Goal: Information Seeking & Learning: Check status

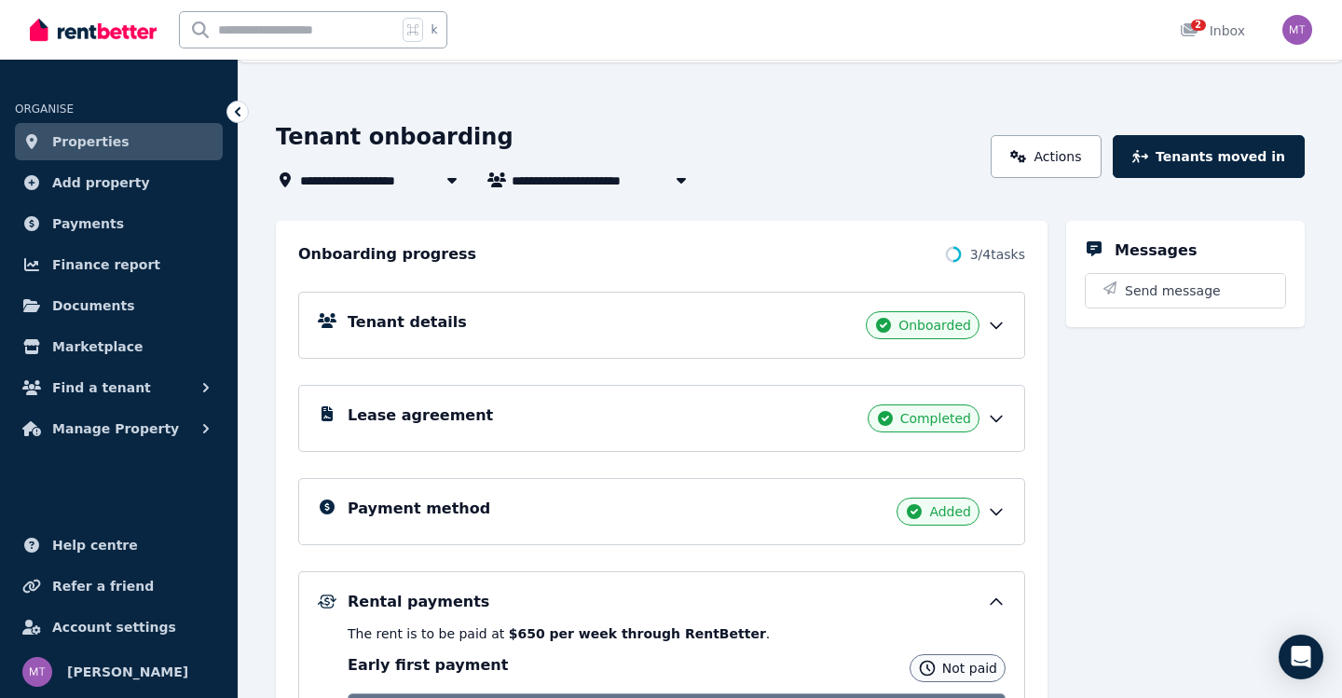
scroll to position [215, 0]
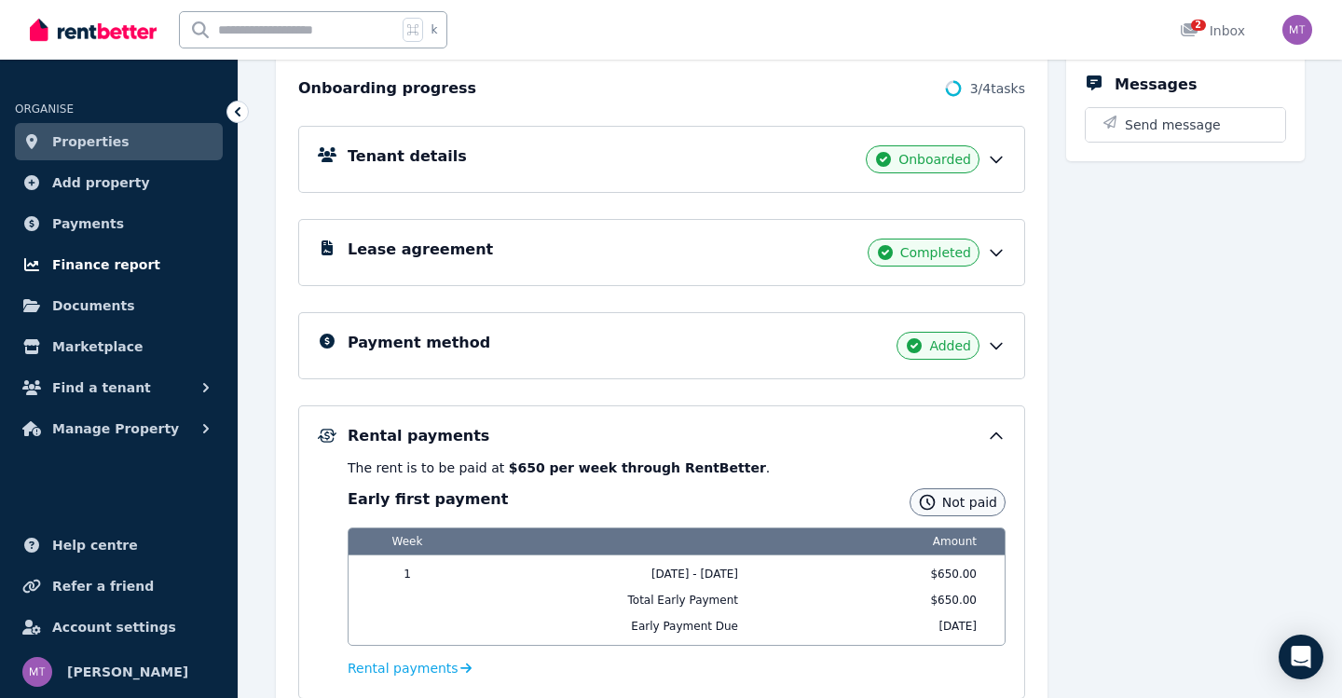
click at [125, 264] on span "Finance report" at bounding box center [106, 264] width 108 height 22
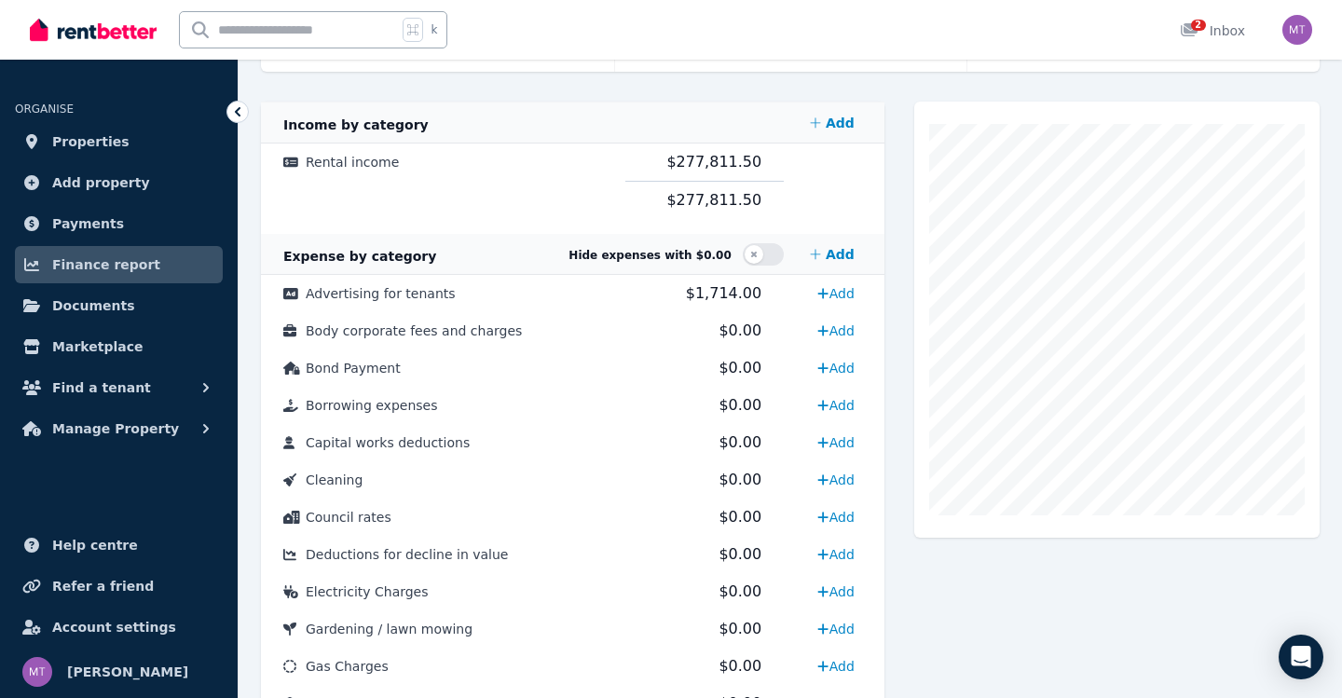
scroll to position [75, 0]
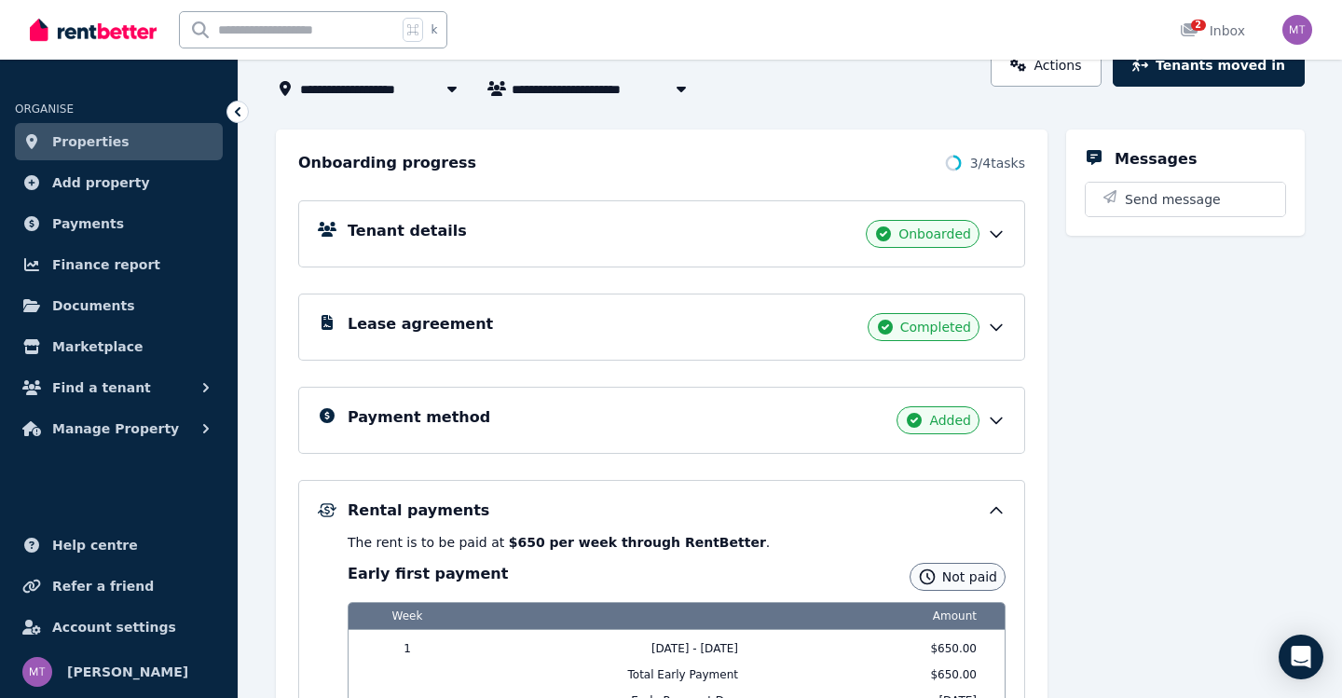
scroll to position [186, 0]
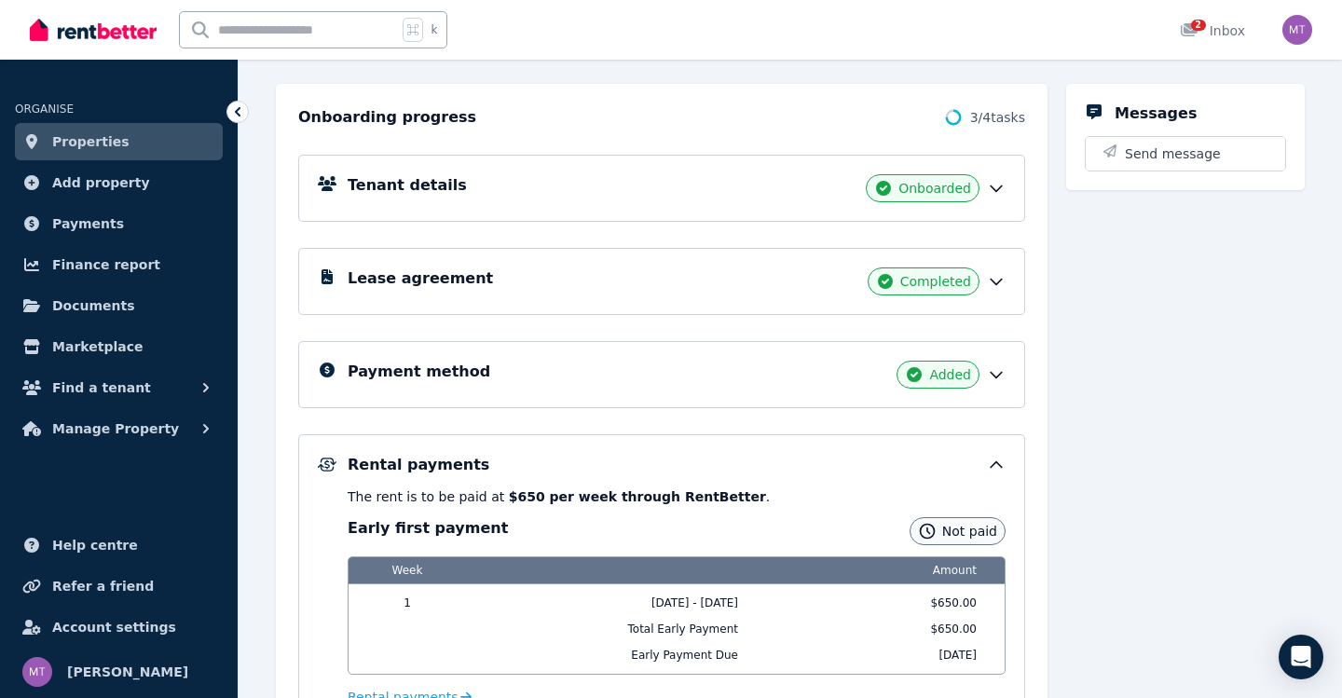
click at [470, 490] on p "The rent is to be paid at $650 per week through RentBetter ." at bounding box center [676, 496] width 658 height 19
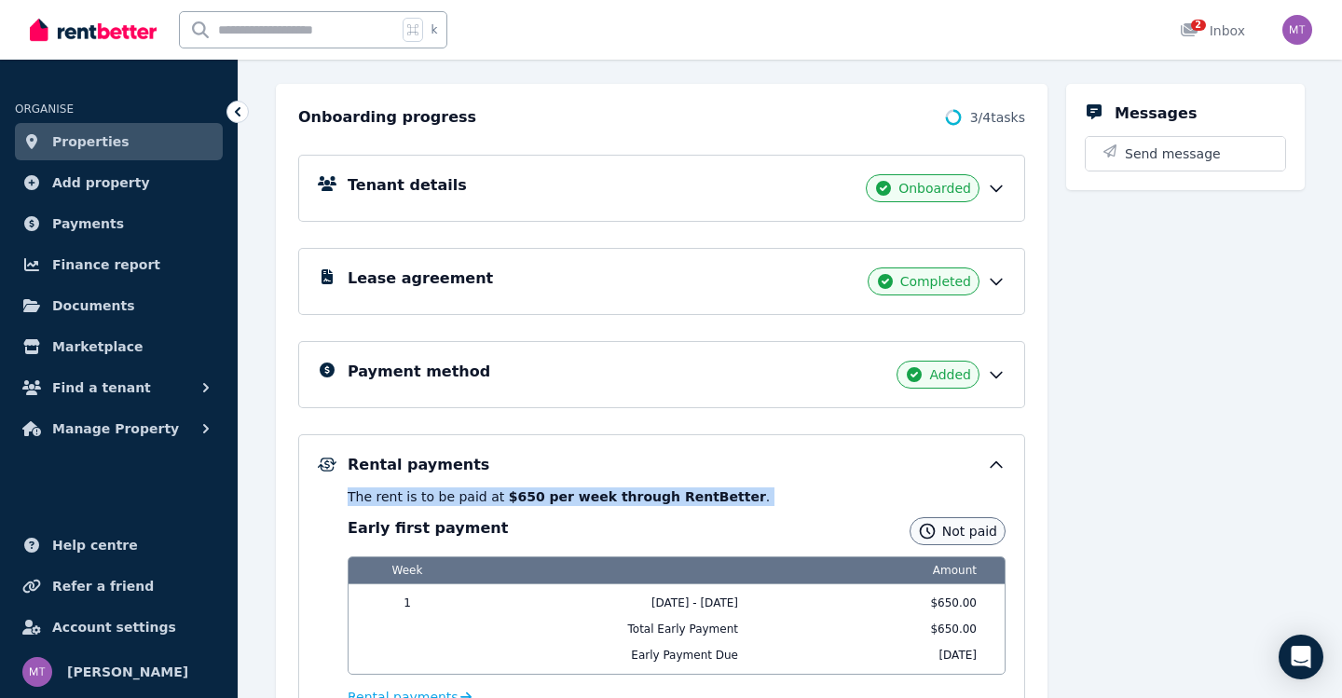
click at [470, 490] on p "The rent is to be paid at $650 per week through RentBetter ." at bounding box center [676, 496] width 658 height 19
click at [553, 503] on b "$650 per week through RentBetter" at bounding box center [637, 496] width 257 height 15
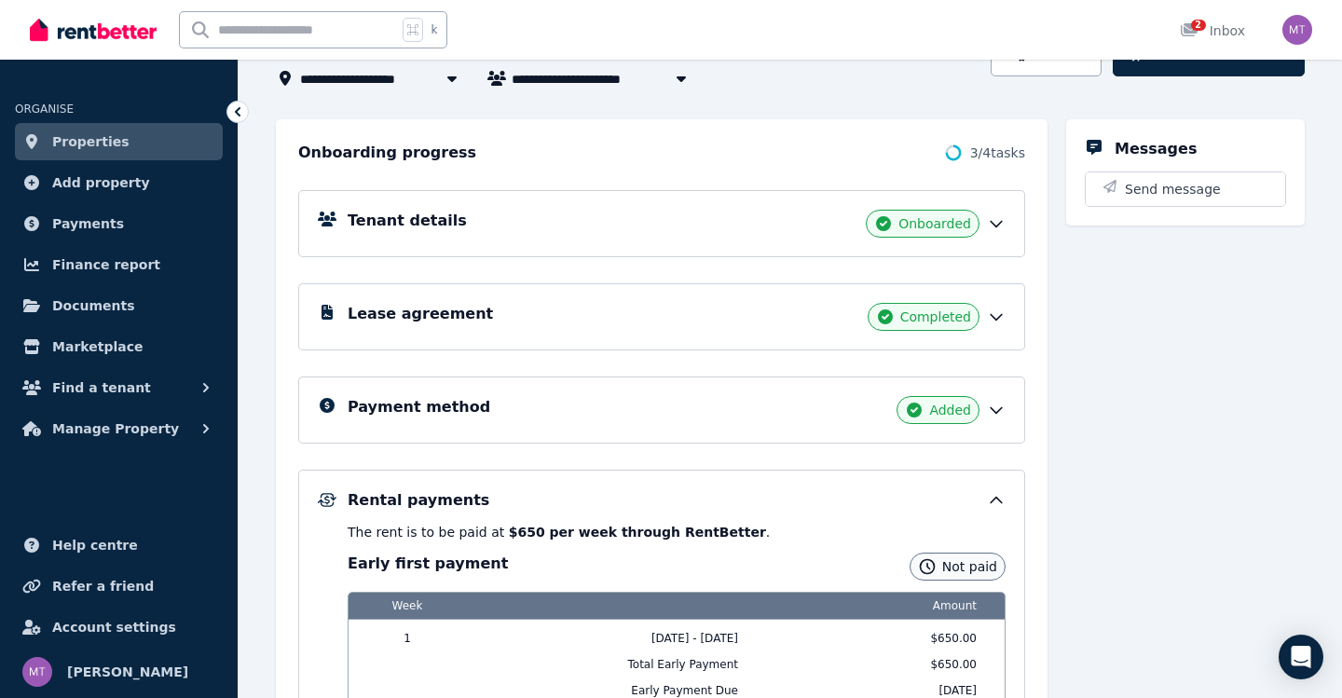
scroll to position [135, 0]
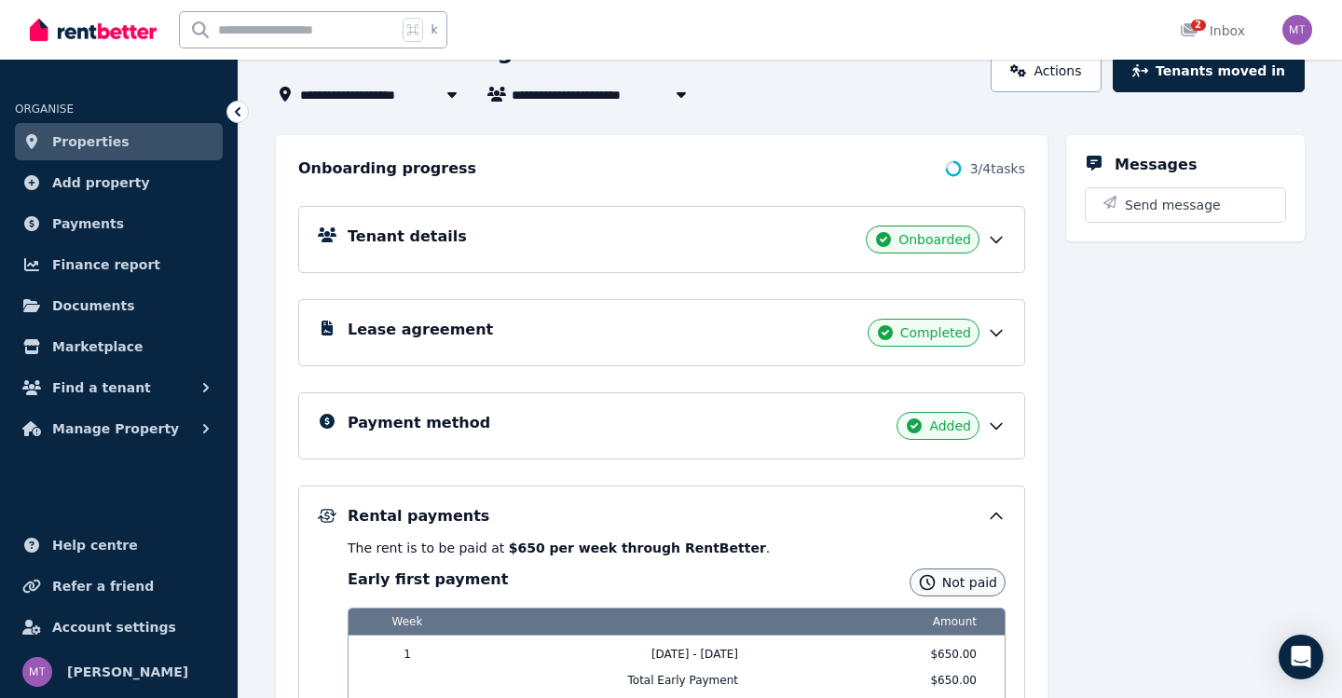
click at [1001, 238] on icon at bounding box center [995, 241] width 11 height 6
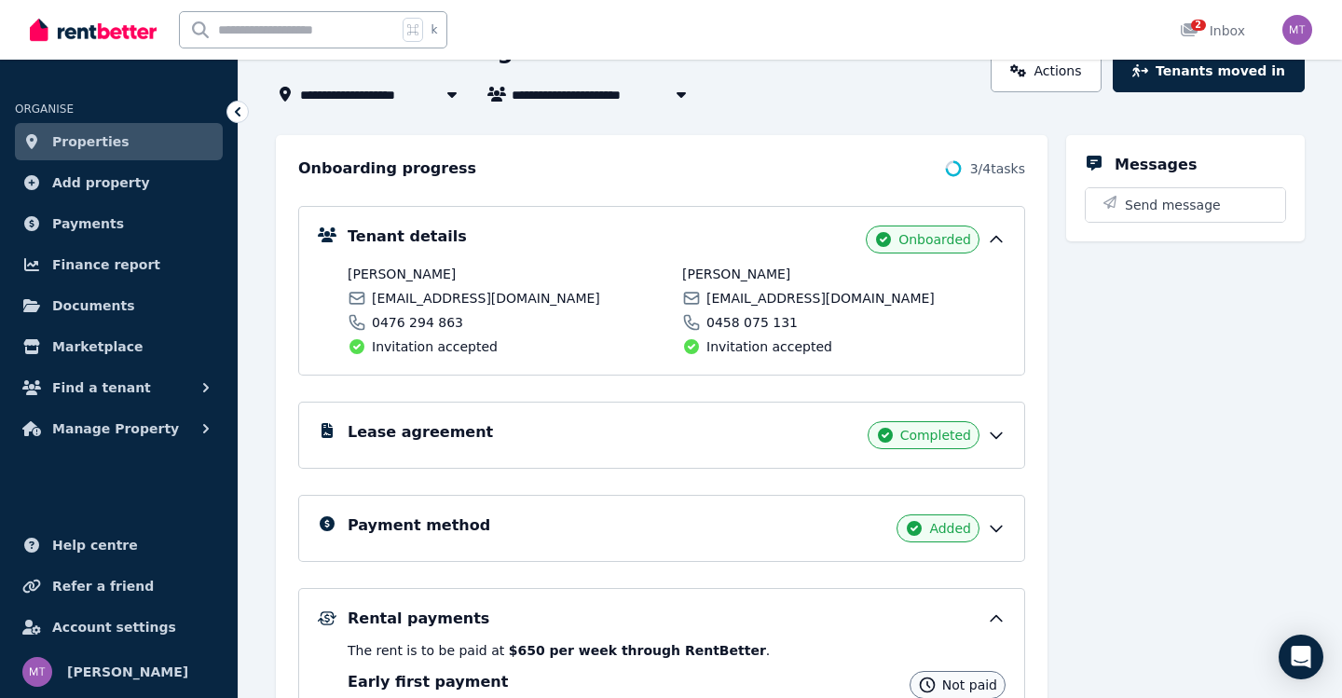
click at [997, 435] on icon at bounding box center [996, 435] width 19 height 19
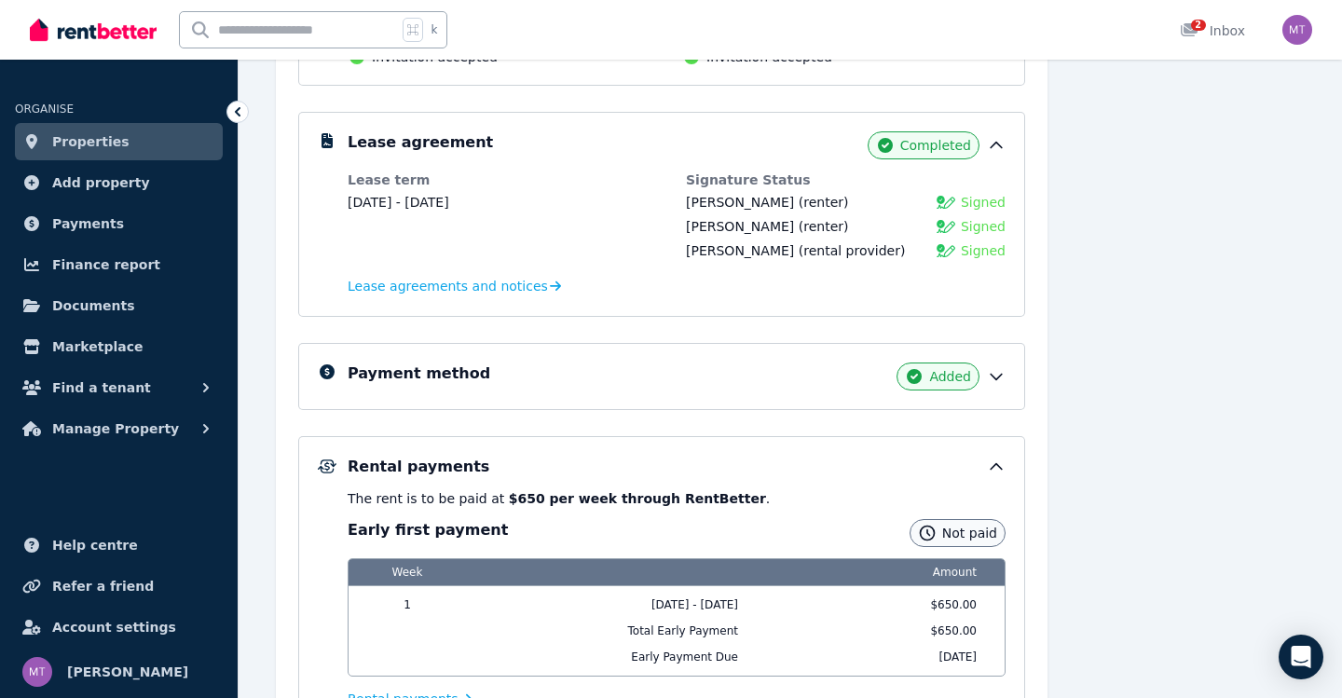
scroll to position [431, 0]
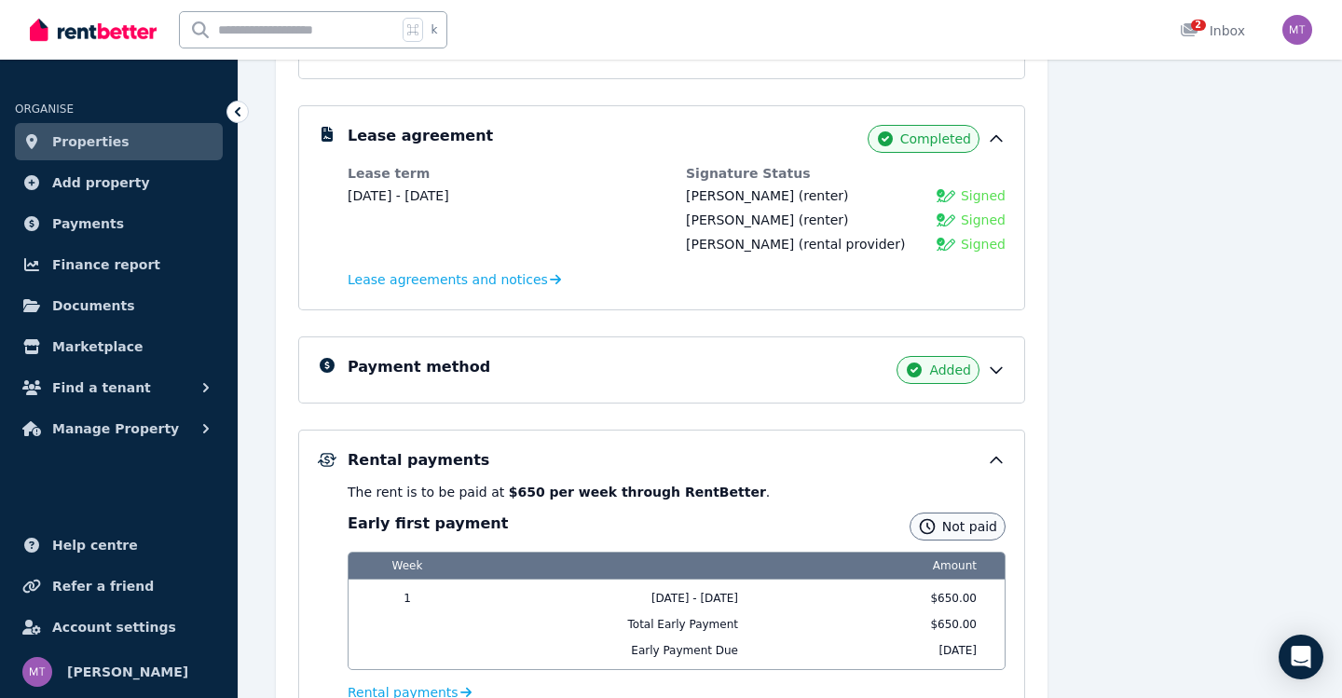
click at [1004, 364] on icon at bounding box center [996, 370] width 19 height 19
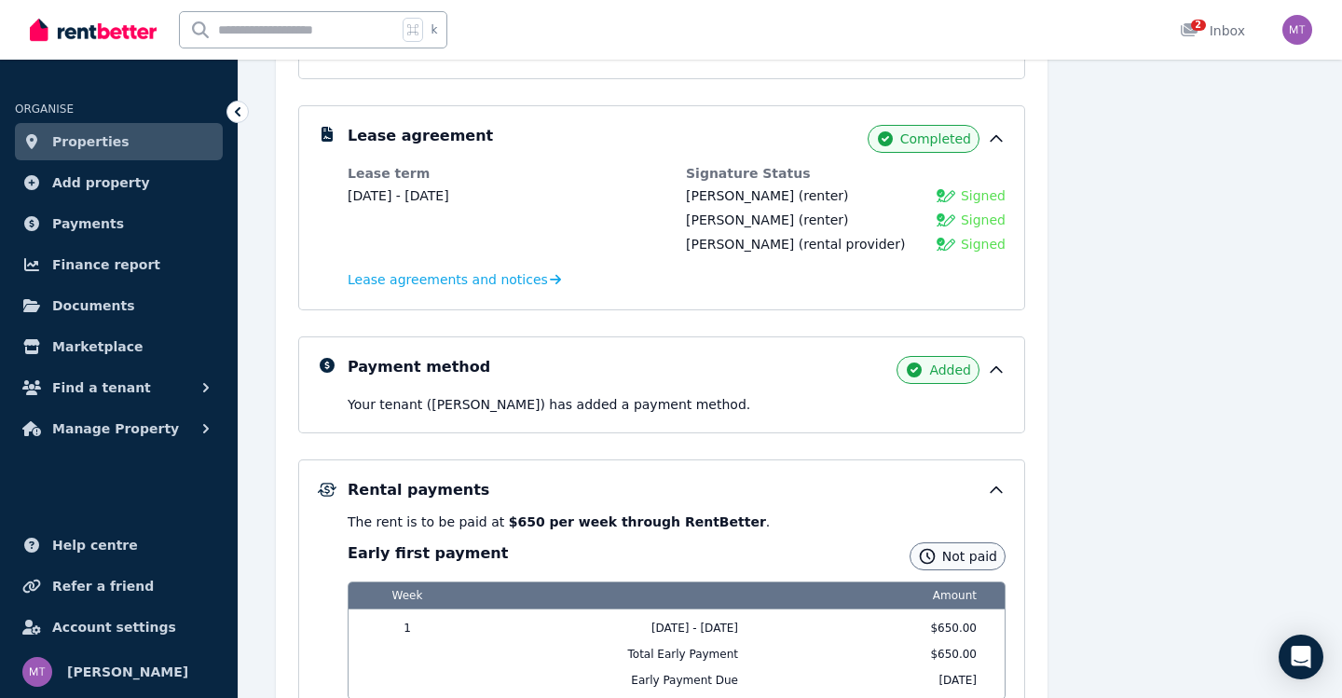
click at [686, 399] on p "Your tenant (Sasha Carbone) has added a payment method." at bounding box center [676, 404] width 658 height 19
click at [695, 417] on div "Payment method Added Your tenant (Sasha Carbone) has added a payment method." at bounding box center [661, 384] width 727 height 97
